Goal: Navigation & Orientation: Find specific page/section

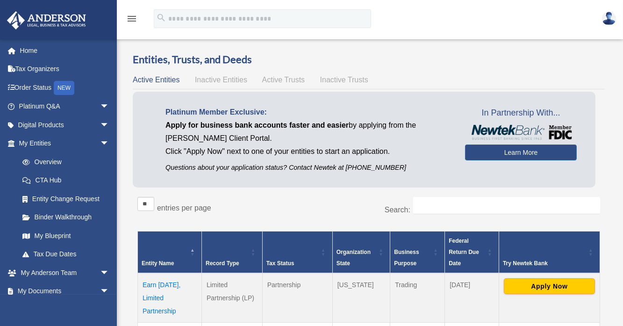
click at [611, 21] on img at bounding box center [609, 19] width 14 height 14
click at [608, 20] on img at bounding box center [609, 19] width 14 height 14
click at [131, 21] on icon "menu" at bounding box center [131, 18] width 11 height 11
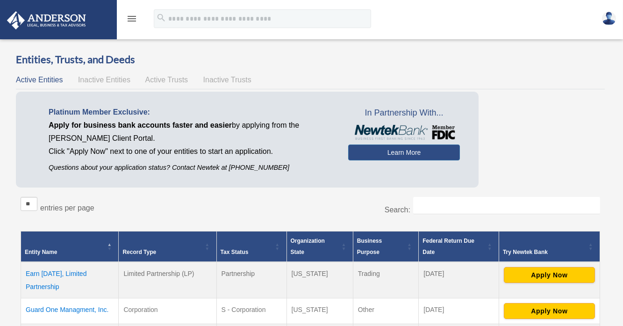
click at [131, 21] on icon "menu" at bounding box center [131, 18] width 11 height 11
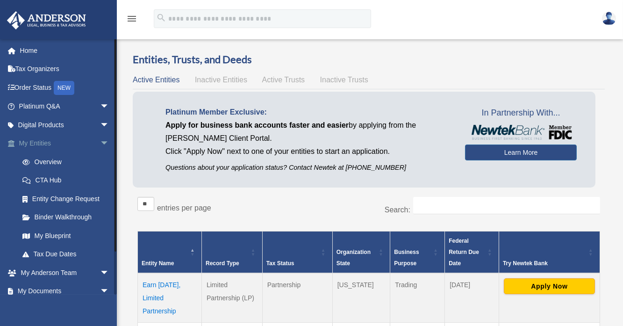
click at [100, 142] on span "arrow_drop_down" at bounding box center [109, 143] width 19 height 19
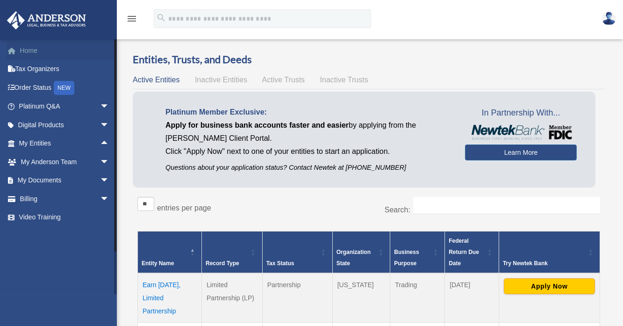
click at [31, 53] on link "Home" at bounding box center [65, 50] width 117 height 19
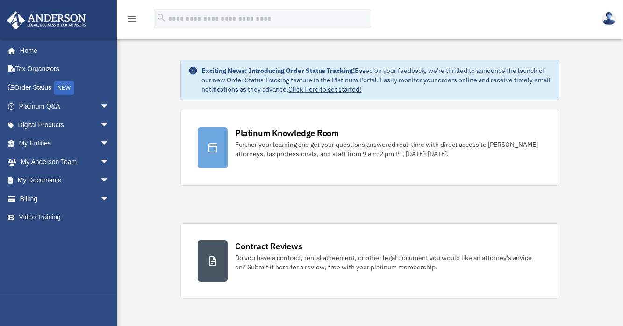
click at [608, 21] on img at bounding box center [609, 19] width 14 height 14
